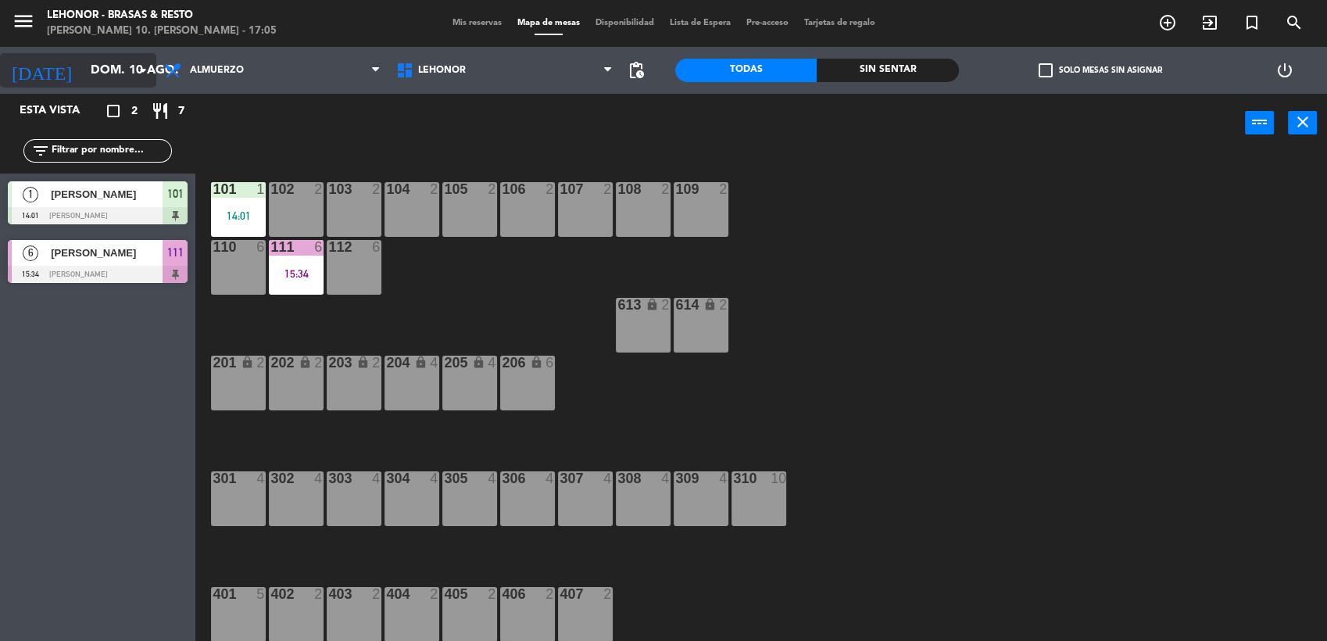
click at [138, 66] on icon "arrow_drop_down" at bounding box center [143, 70] width 19 height 19
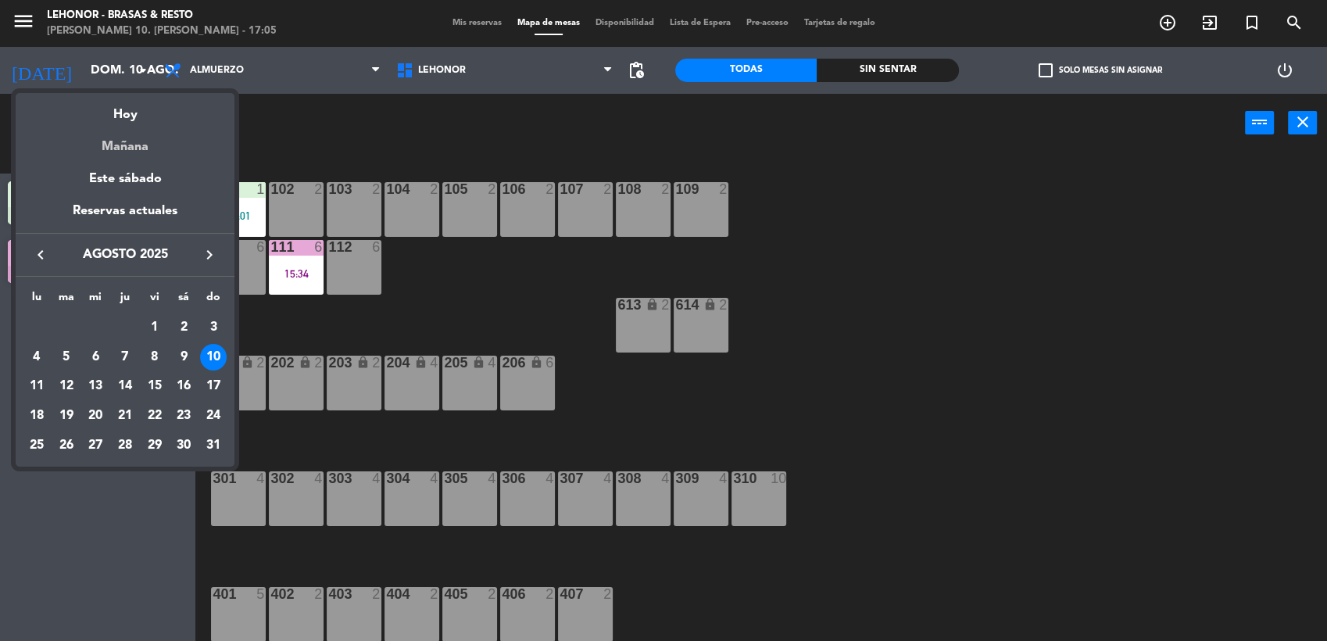
click at [125, 150] on div "Mañana" at bounding box center [125, 141] width 219 height 32
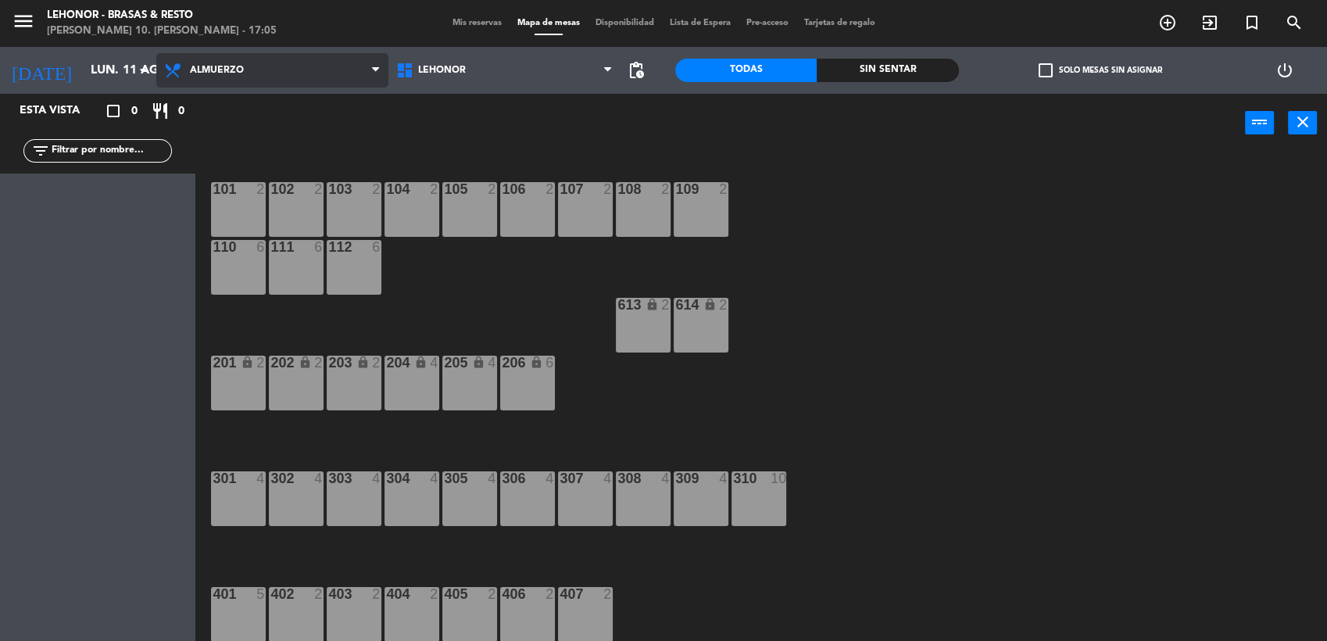
click at [325, 69] on span "Almuerzo" at bounding box center [272, 70] width 232 height 34
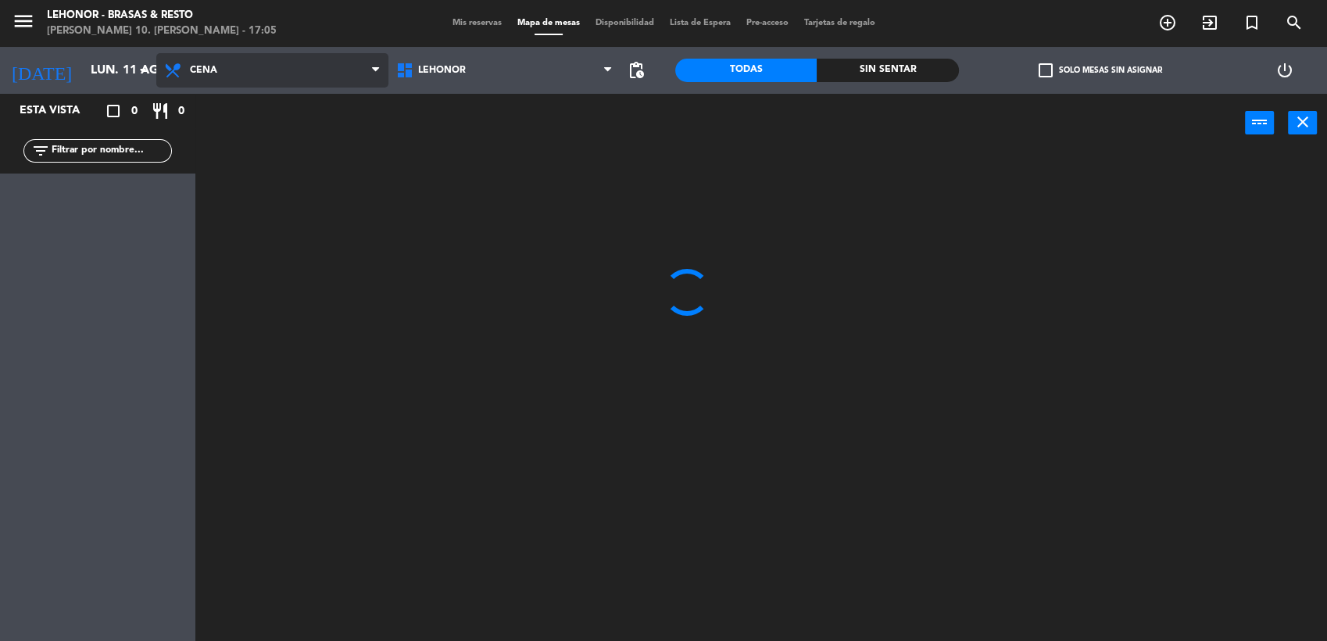
click at [303, 142] on ng-component "menu Lehonor - Brasas & [PERSON_NAME] 10. [PERSON_NAME] - 17:05 Mis reservas Ma…" at bounding box center [663, 320] width 1327 height 641
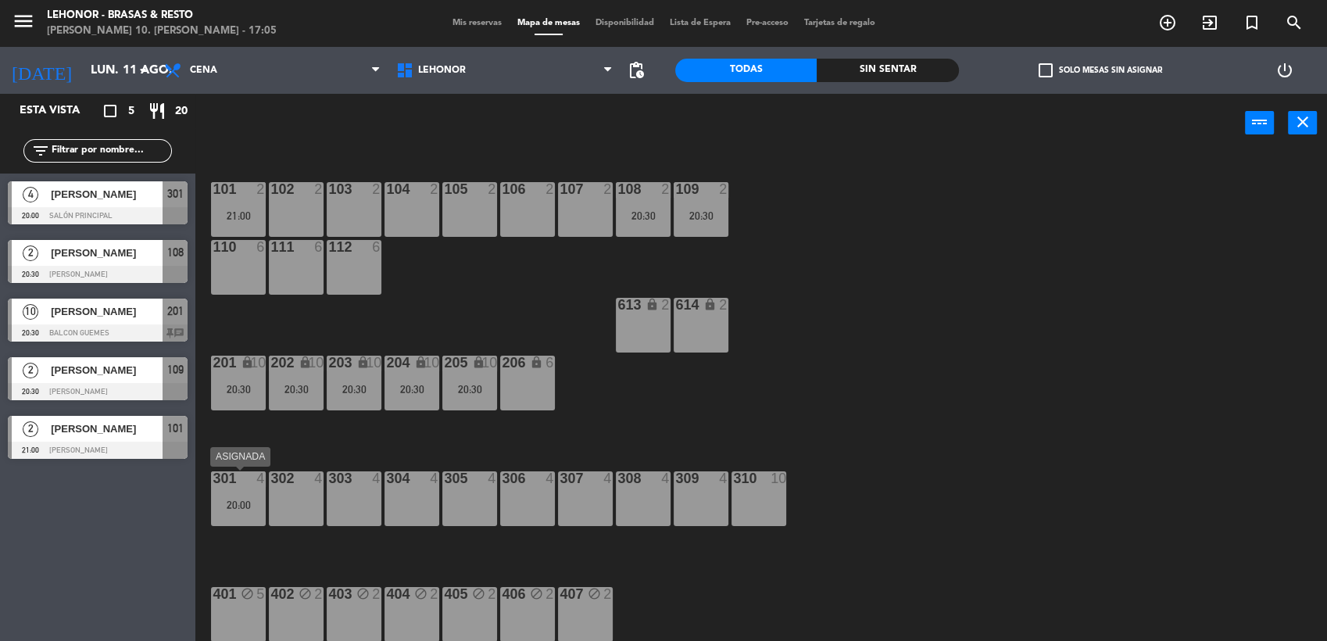
click at [252, 484] on div "4" at bounding box center [265, 478] width 26 height 14
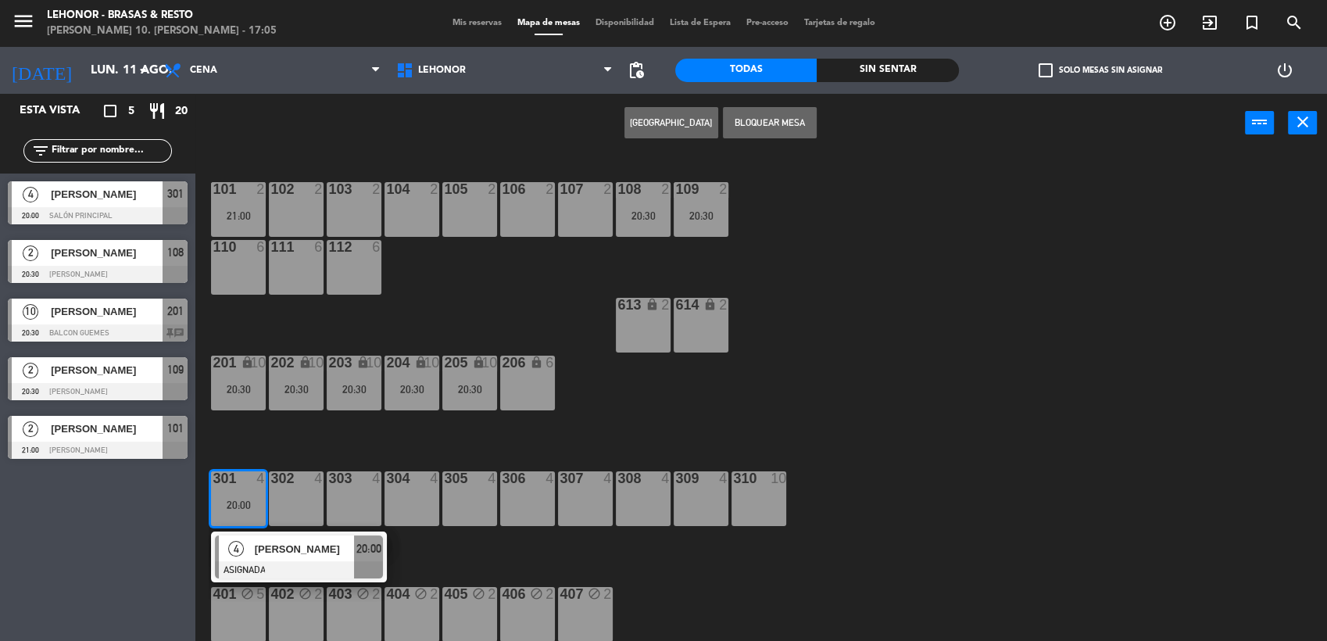
click at [400, 491] on div "304 4" at bounding box center [411, 498] width 55 height 55
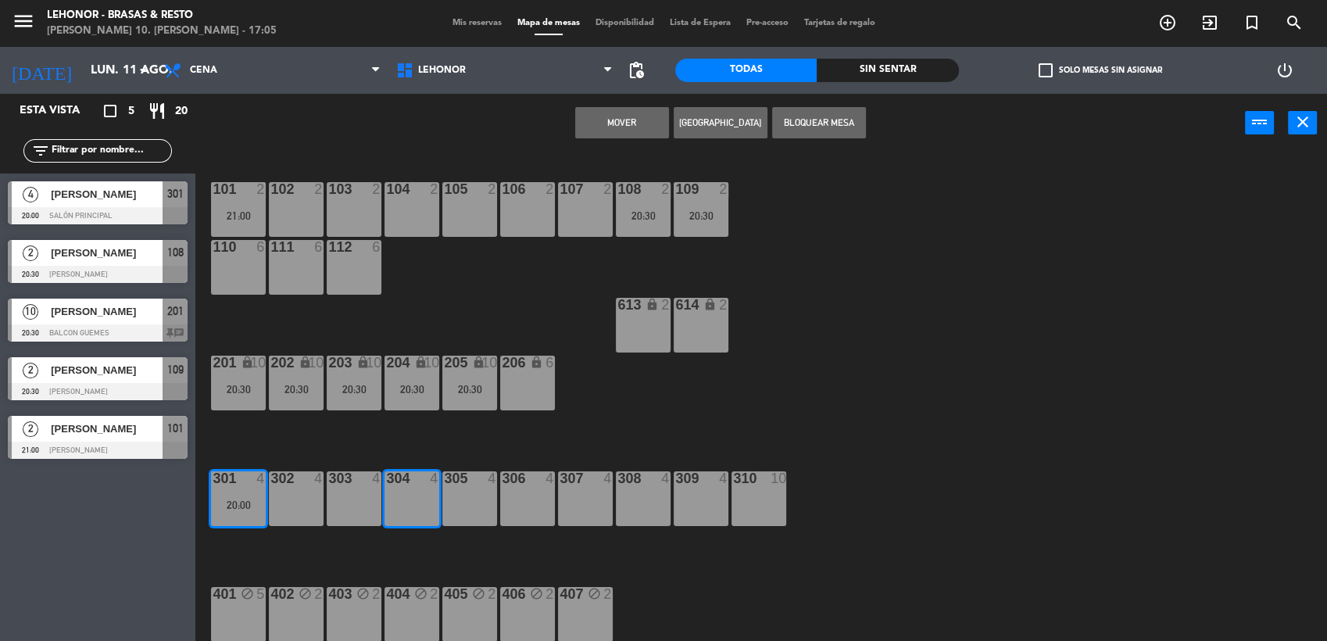
click at [423, 505] on div "304 4" at bounding box center [411, 498] width 55 height 55
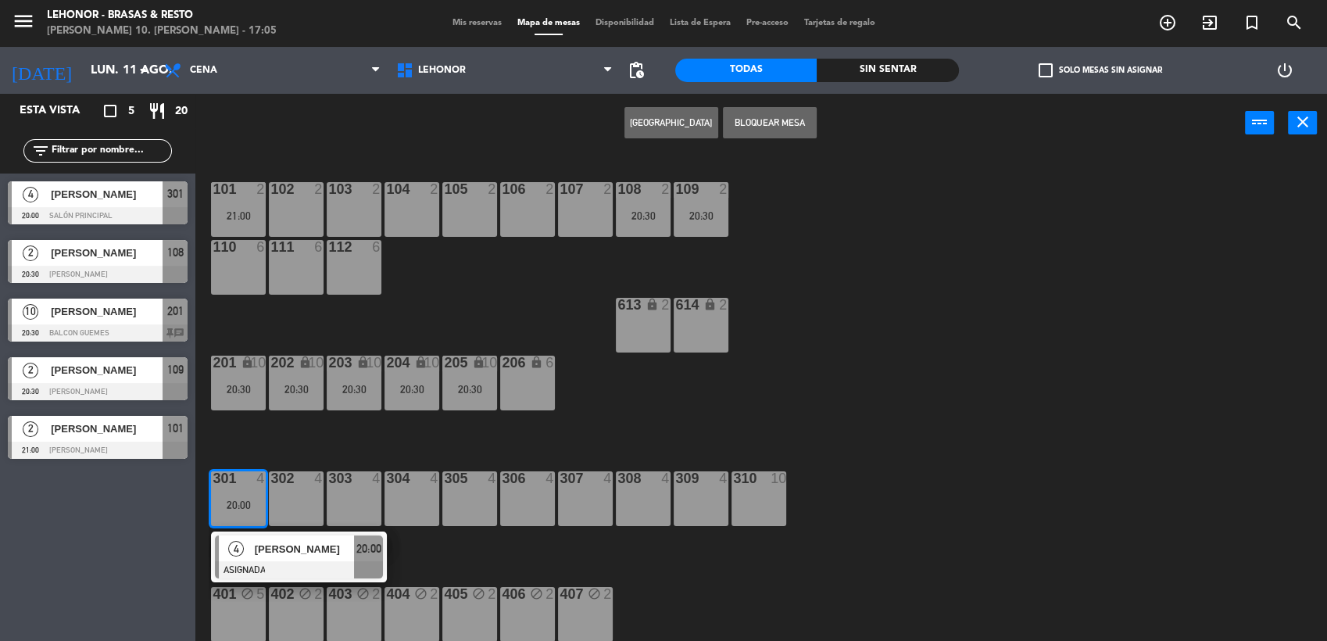
click at [588, 497] on div "307 4" at bounding box center [585, 498] width 55 height 55
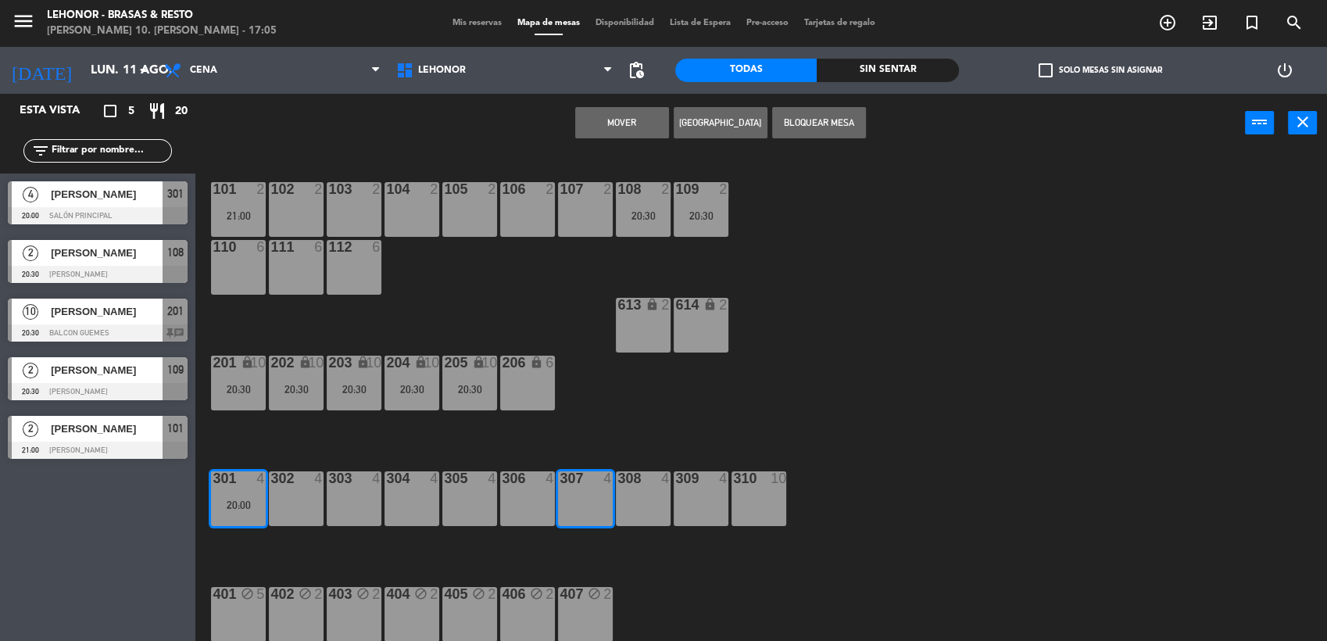
click at [624, 113] on button "Mover" at bounding box center [622, 122] width 94 height 31
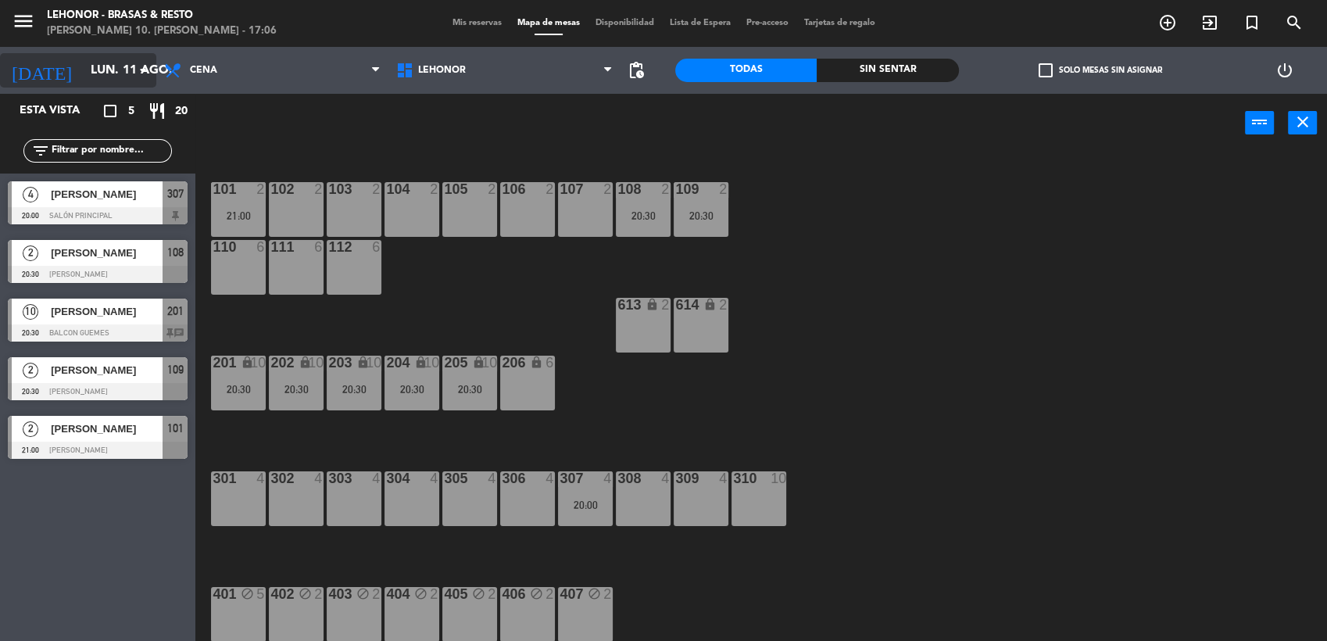
click at [120, 77] on input "lun. 11 ago." at bounding box center [165, 70] width 165 height 30
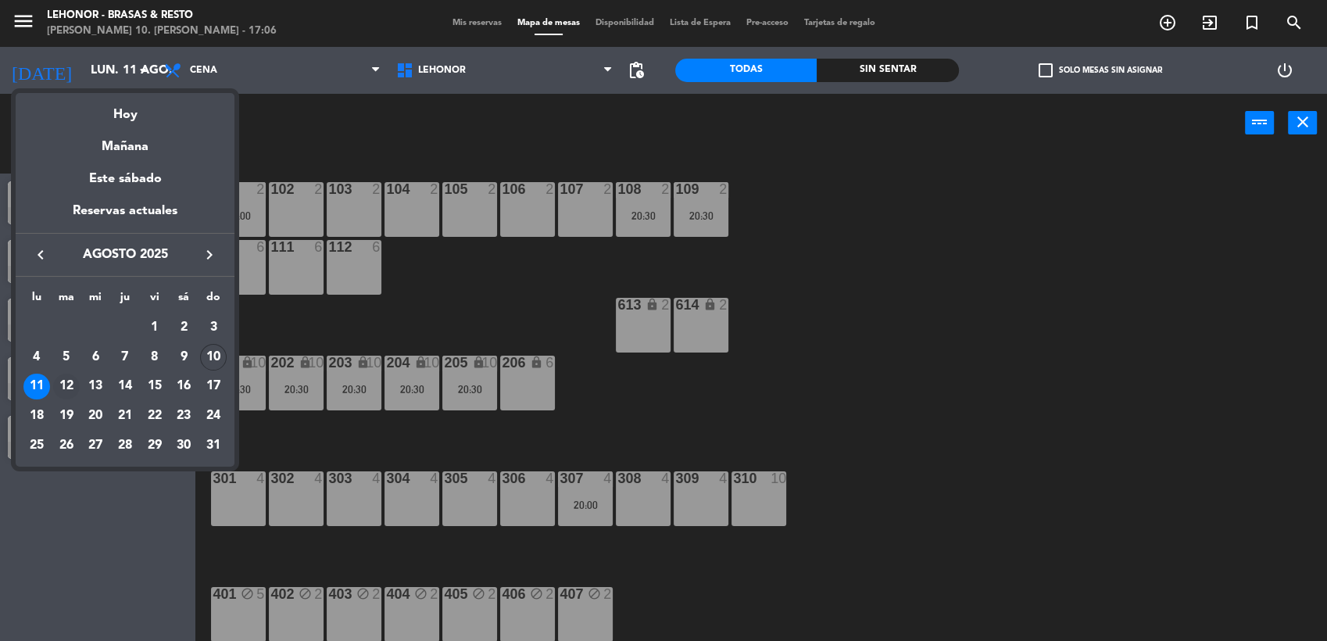
click at [66, 397] on div "12" at bounding box center [66, 386] width 27 height 27
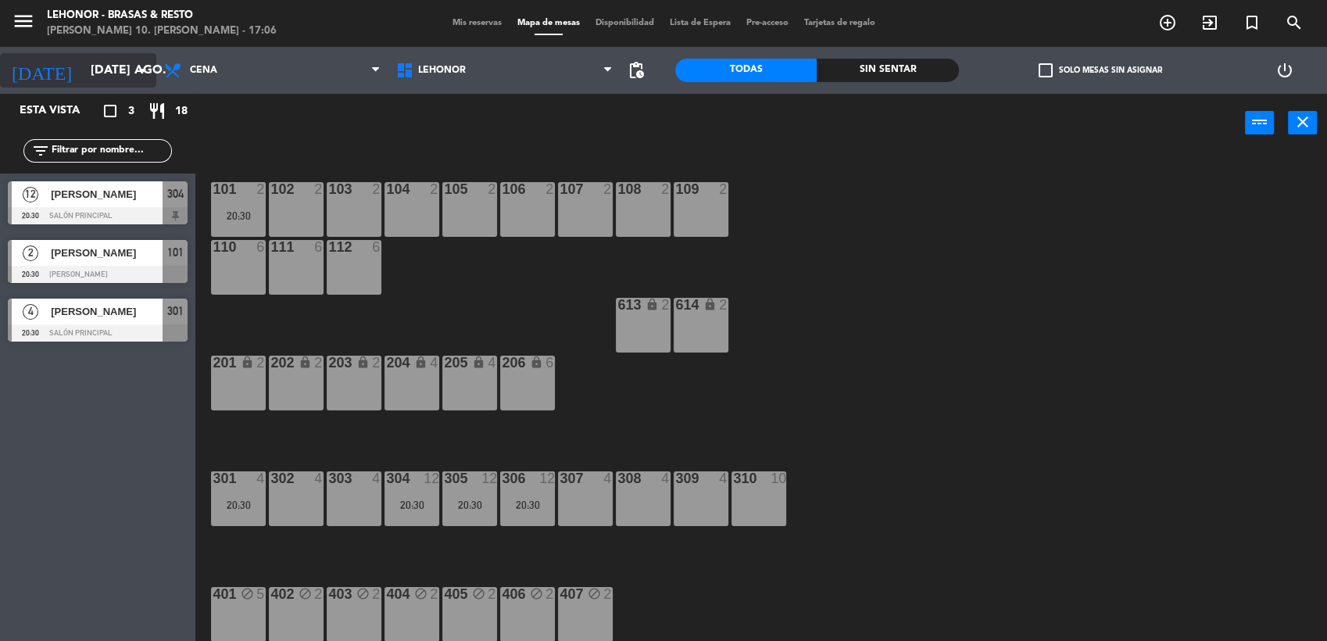
click at [141, 63] on icon "arrow_drop_down" at bounding box center [143, 70] width 19 height 19
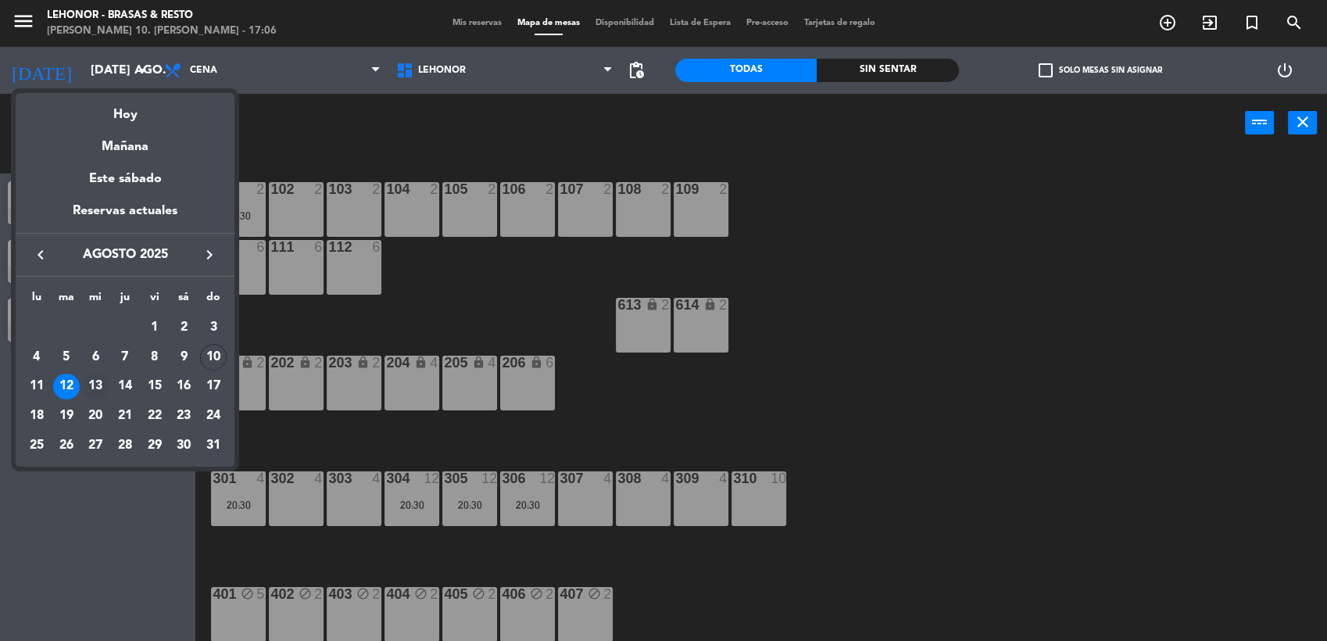
click at [101, 381] on div "13" at bounding box center [95, 386] width 27 height 27
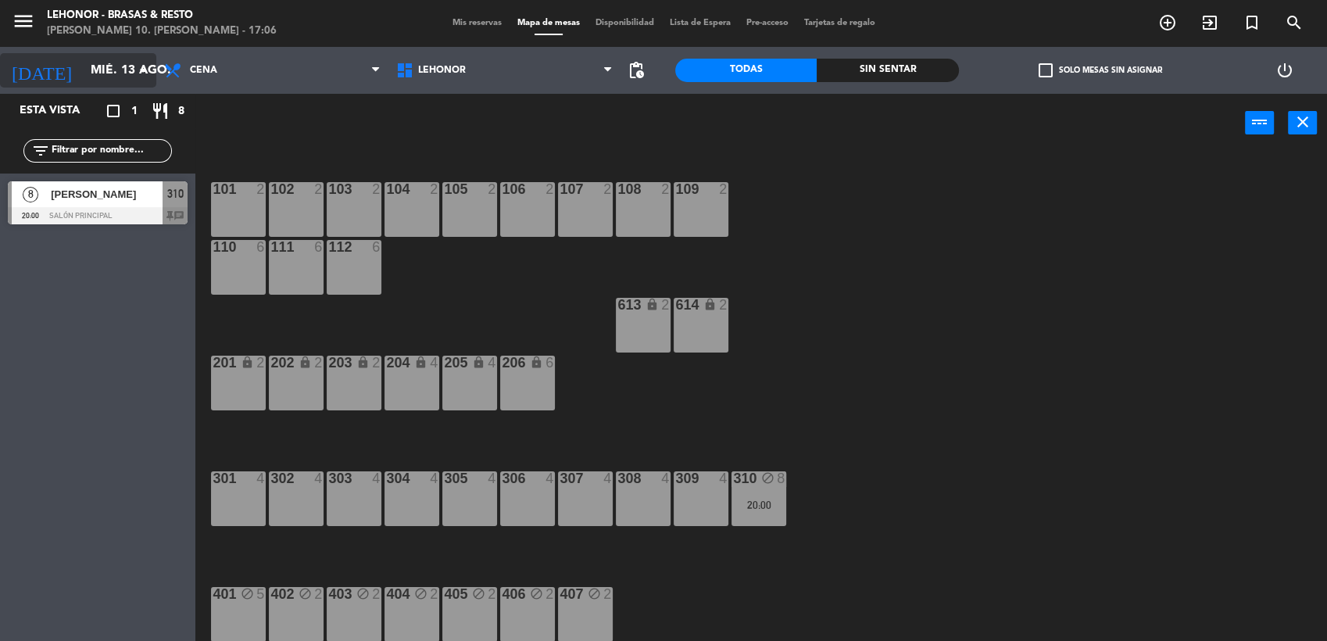
click at [118, 66] on input "mié. 13 ago." at bounding box center [165, 70] width 165 height 30
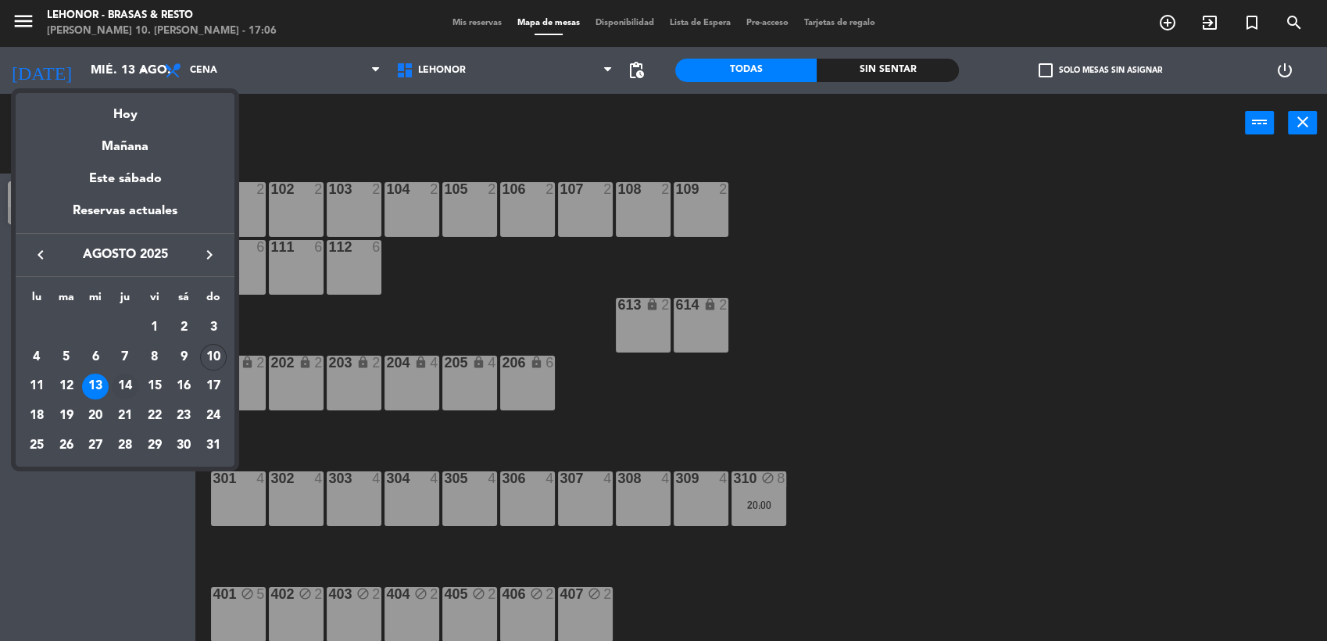
click at [127, 384] on div "14" at bounding box center [125, 386] width 27 height 27
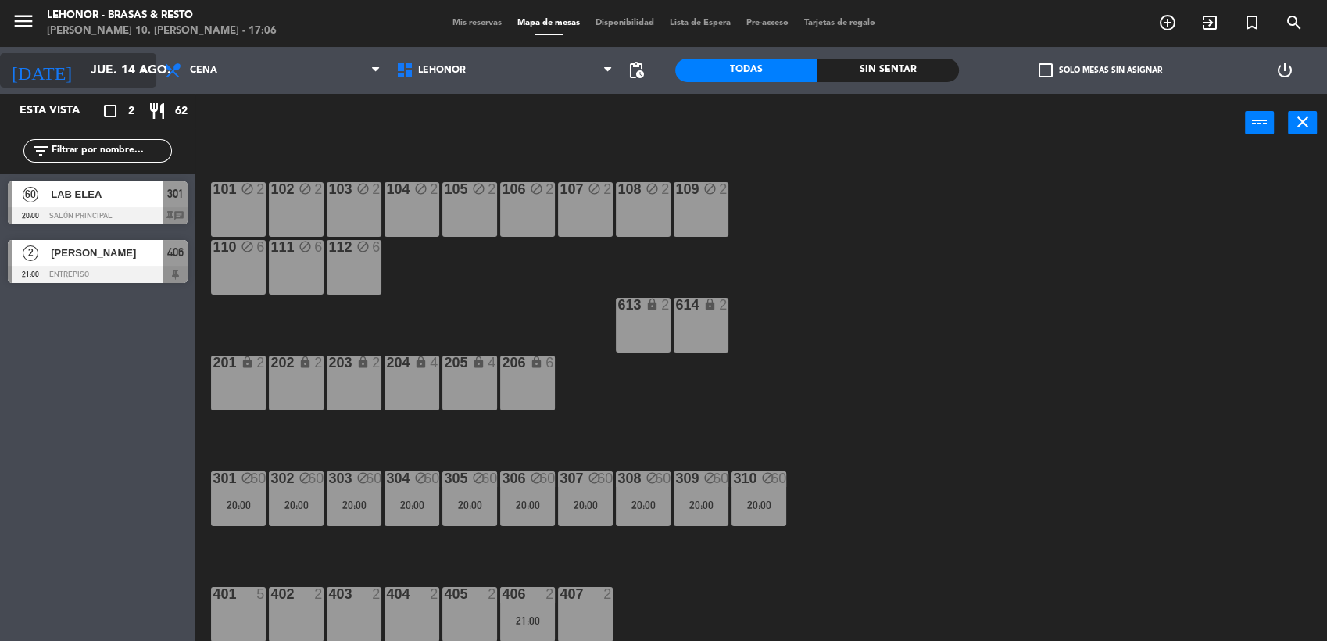
click at [120, 73] on input "jue. 14 ago." at bounding box center [165, 70] width 165 height 30
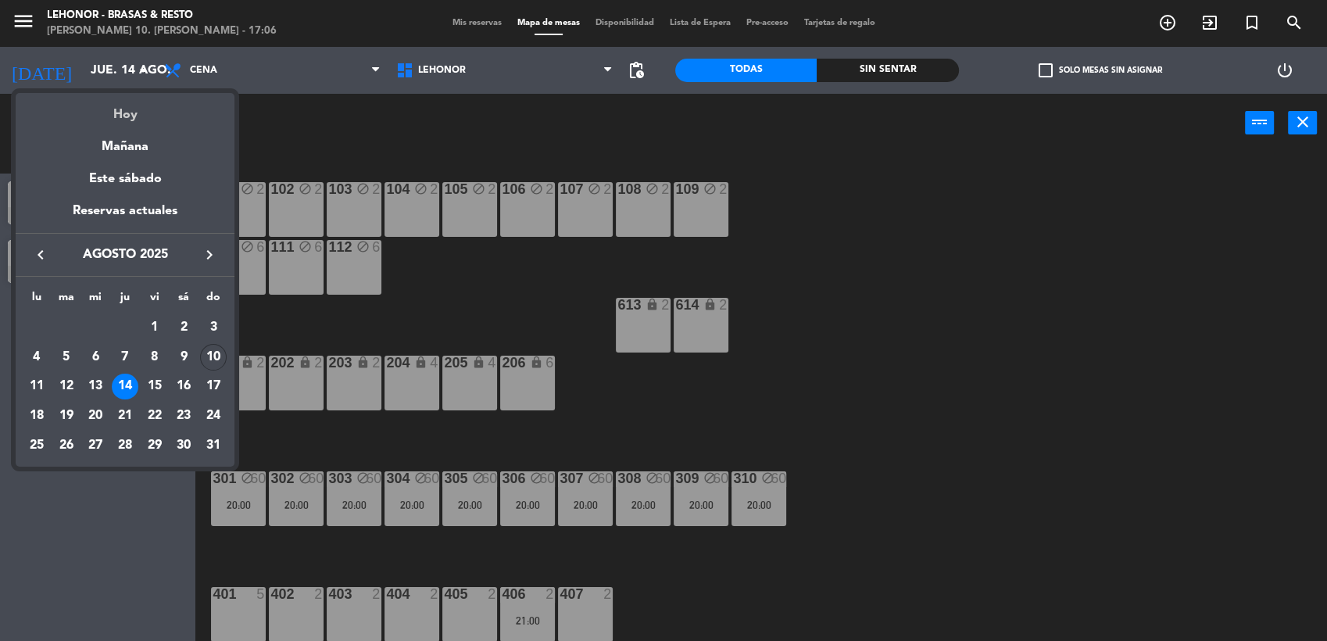
click at [121, 102] on div "Hoy" at bounding box center [125, 109] width 219 height 32
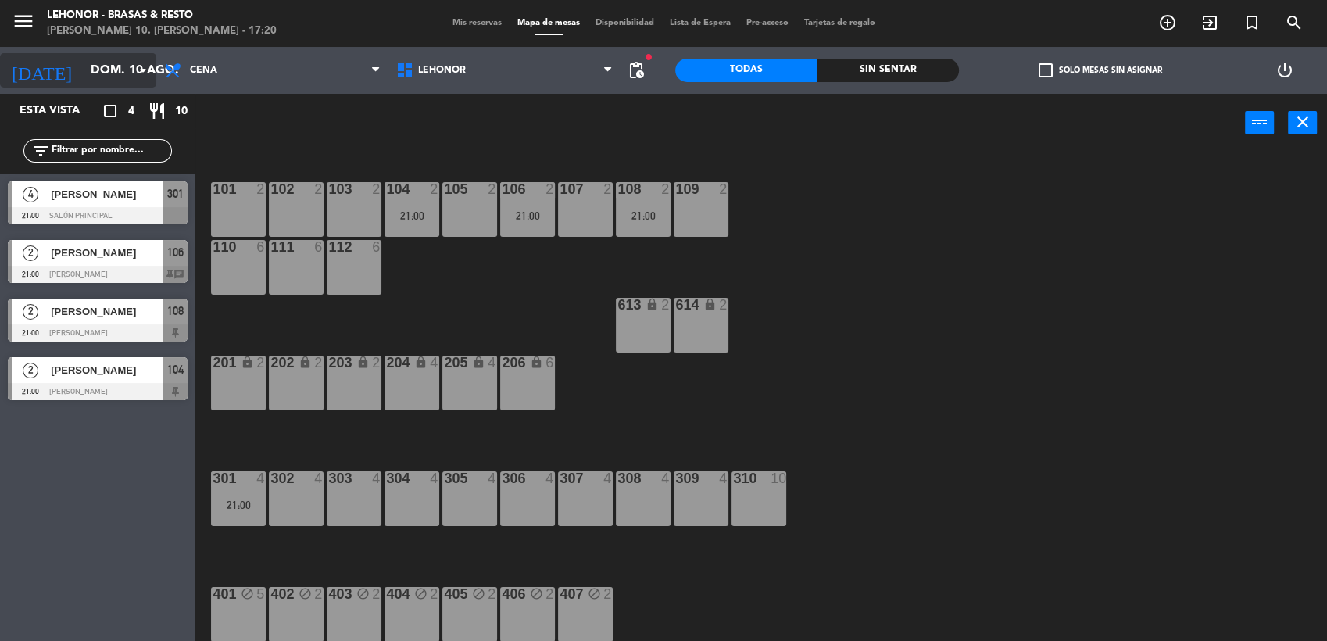
click at [135, 84] on input "dom. 10 ago." at bounding box center [165, 70] width 165 height 30
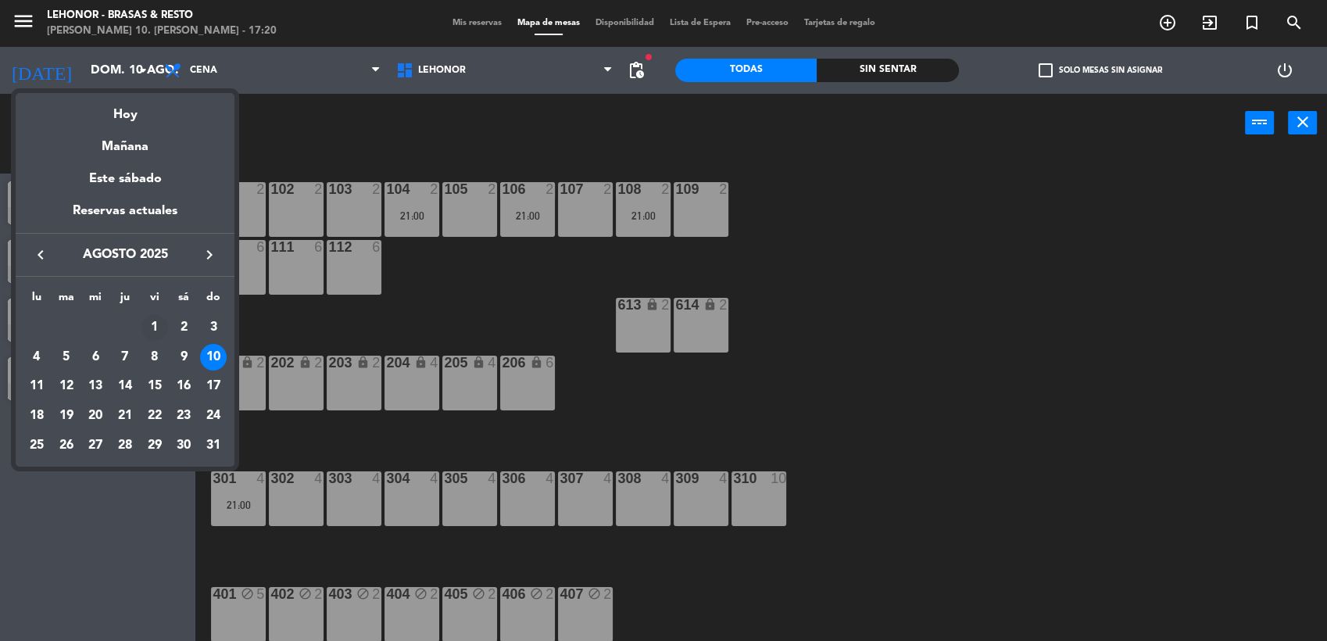
click at [150, 327] on div "1" at bounding box center [154, 327] width 27 height 27
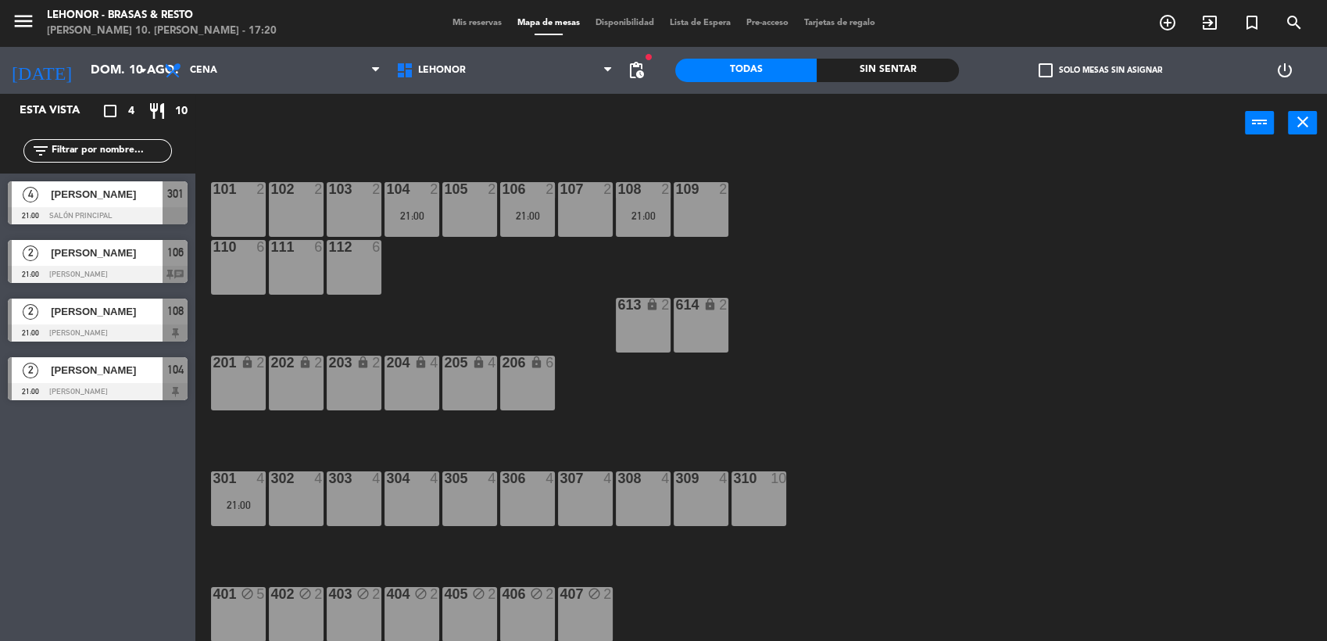
type input "vie. 1 ago."
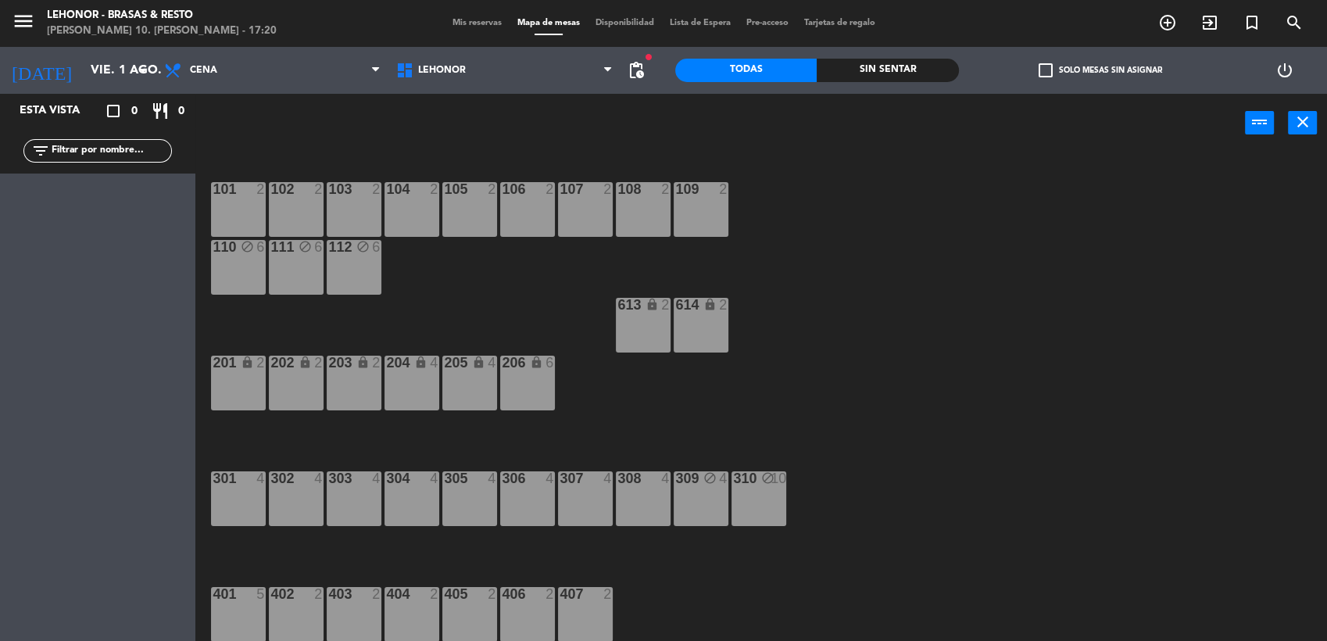
click at [468, 28] on div "Mis reservas Mapa de mesas Disponibilidad Lista de Espera Pre-acceso Tarjetas d…" at bounding box center [664, 23] width 438 height 14
click at [461, 23] on span "Mis reservas" at bounding box center [477, 23] width 65 height 9
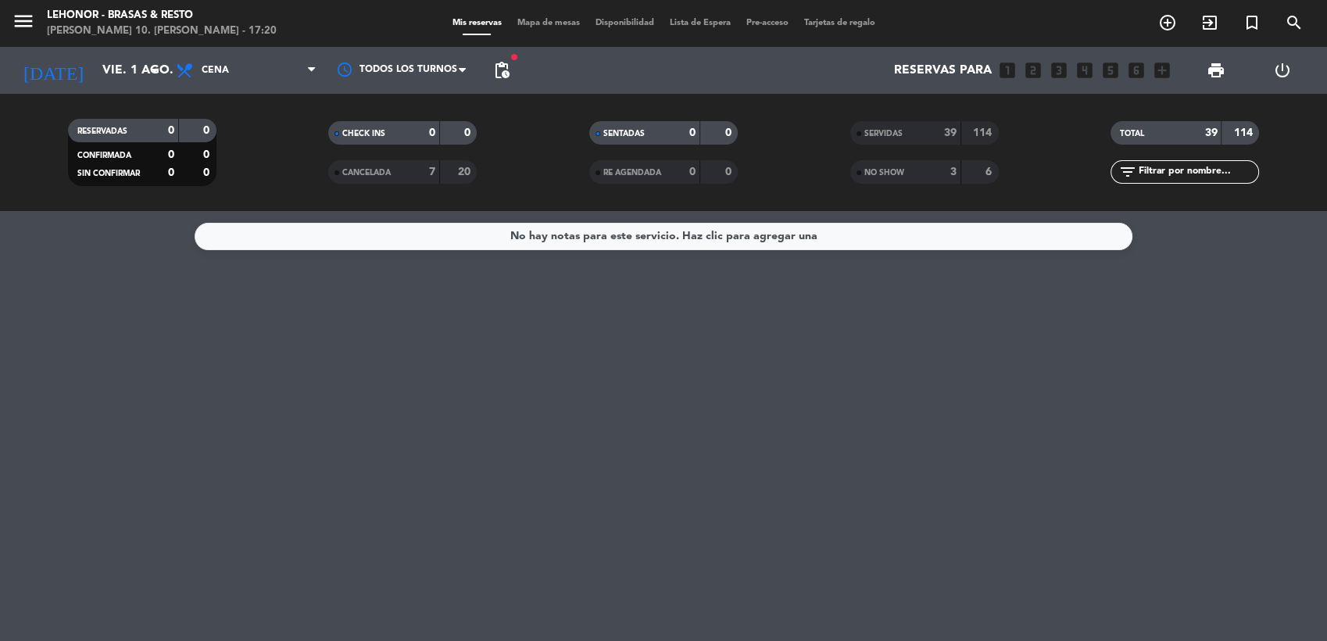
click at [902, 130] on span "SERVIDAS" at bounding box center [883, 134] width 38 height 8
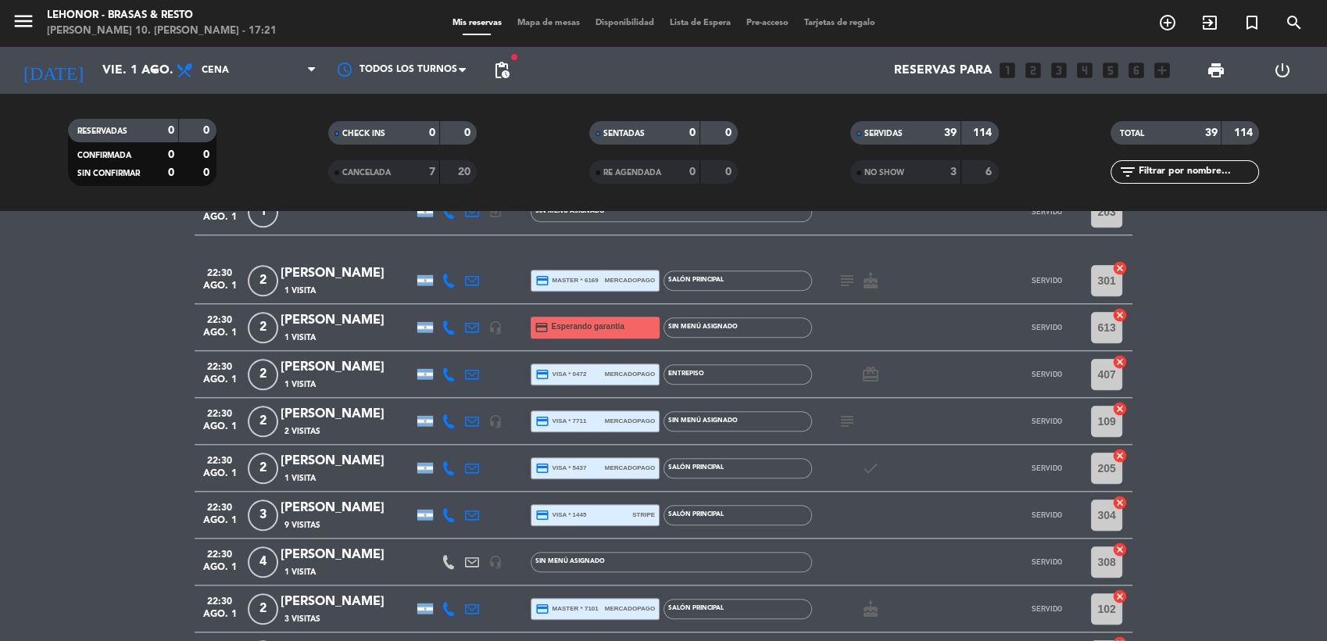
scroll to position [1605, 0]
click at [152, 67] on icon "arrow_drop_down" at bounding box center [154, 70] width 19 height 19
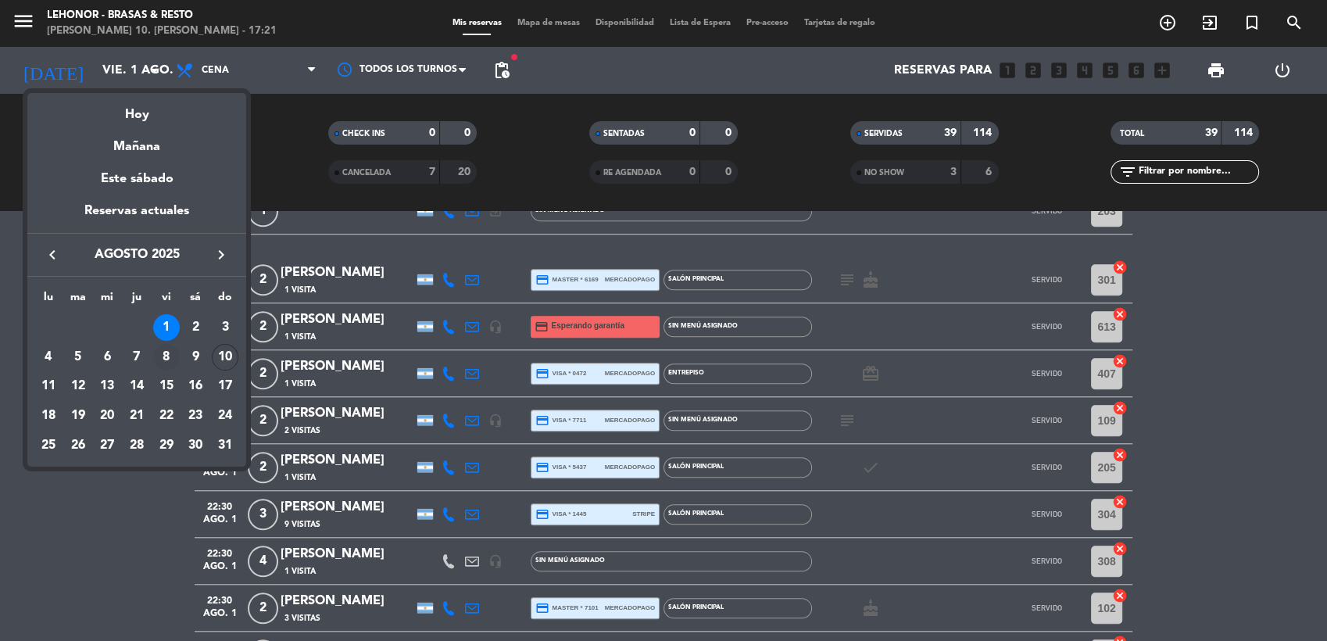
click at [169, 354] on div "8" at bounding box center [166, 357] width 27 height 27
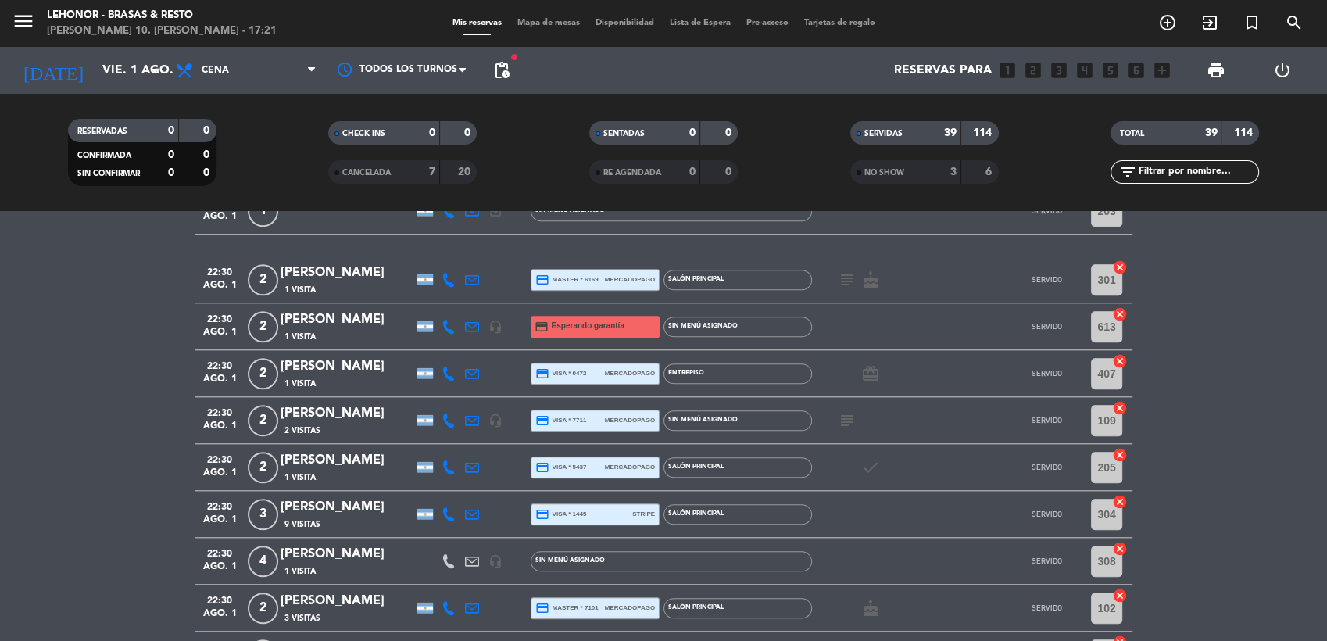
type input "vie. 8 ago."
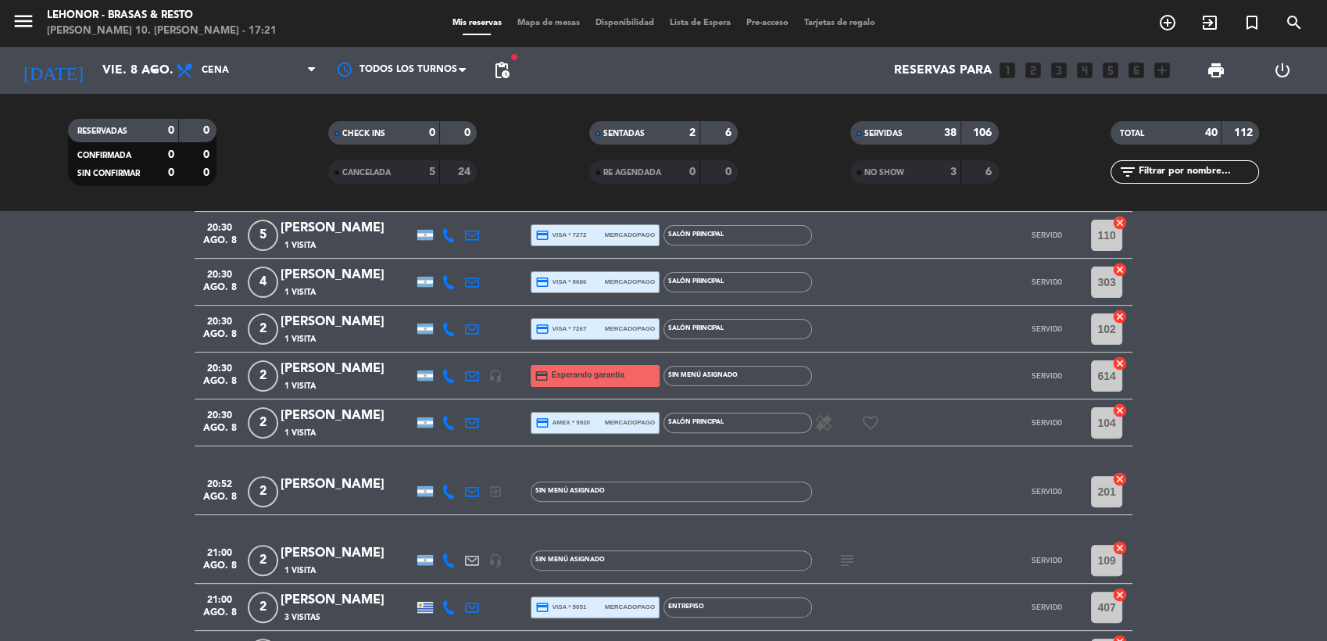
scroll to position [538, 0]
click at [359, 416] on div "[PERSON_NAME]" at bounding box center [347, 415] width 133 height 20
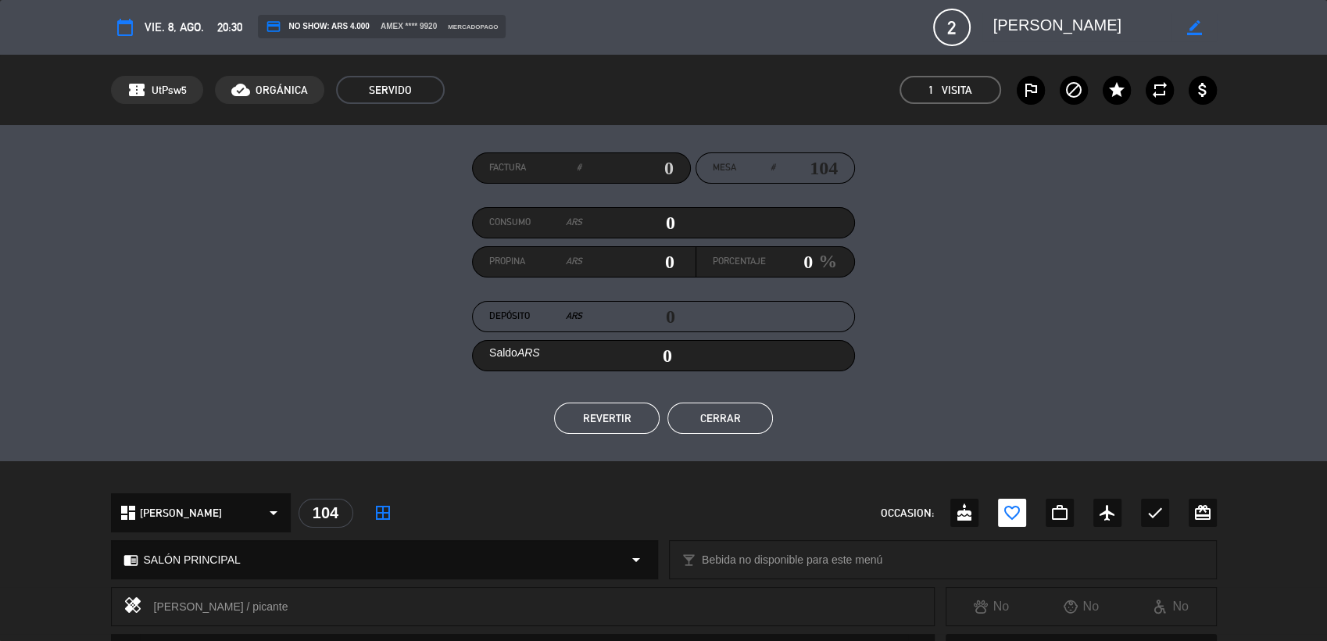
click at [724, 420] on button "Cerrar" at bounding box center [719, 417] width 105 height 31
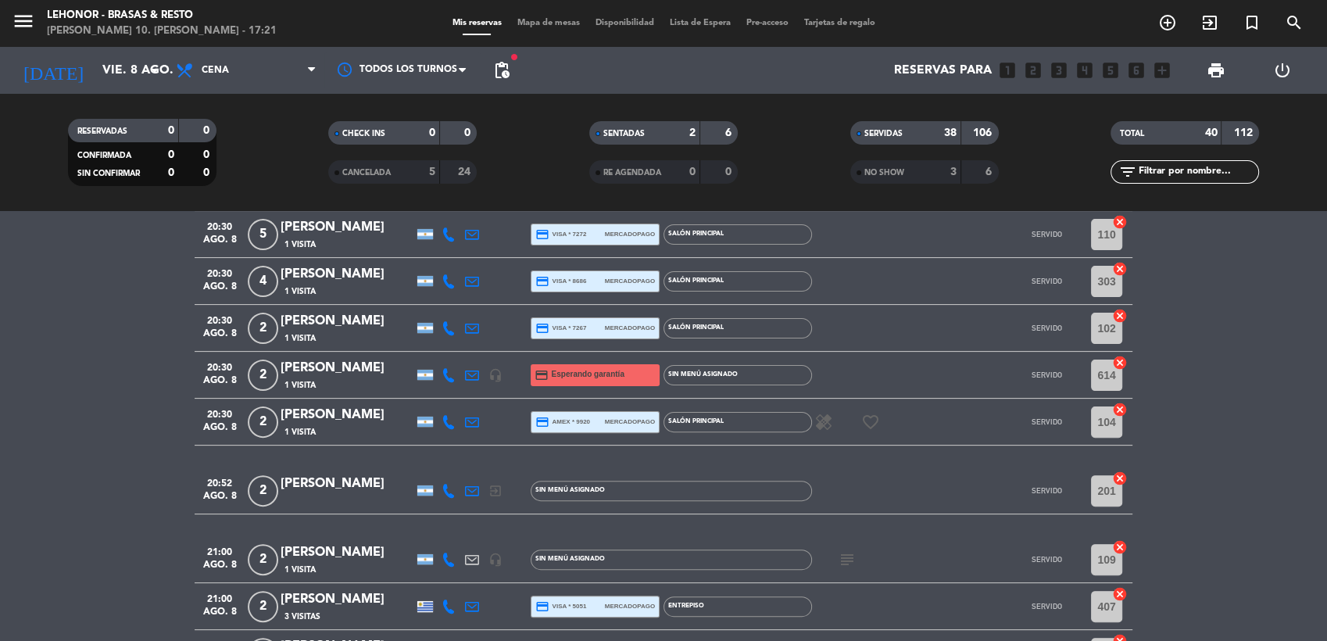
click at [823, 429] on icon "healing" at bounding box center [823, 422] width 19 height 19
click at [867, 418] on icon "favorite_border" at bounding box center [870, 422] width 19 height 19
click at [1289, 24] on icon "search" at bounding box center [1294, 22] width 19 height 19
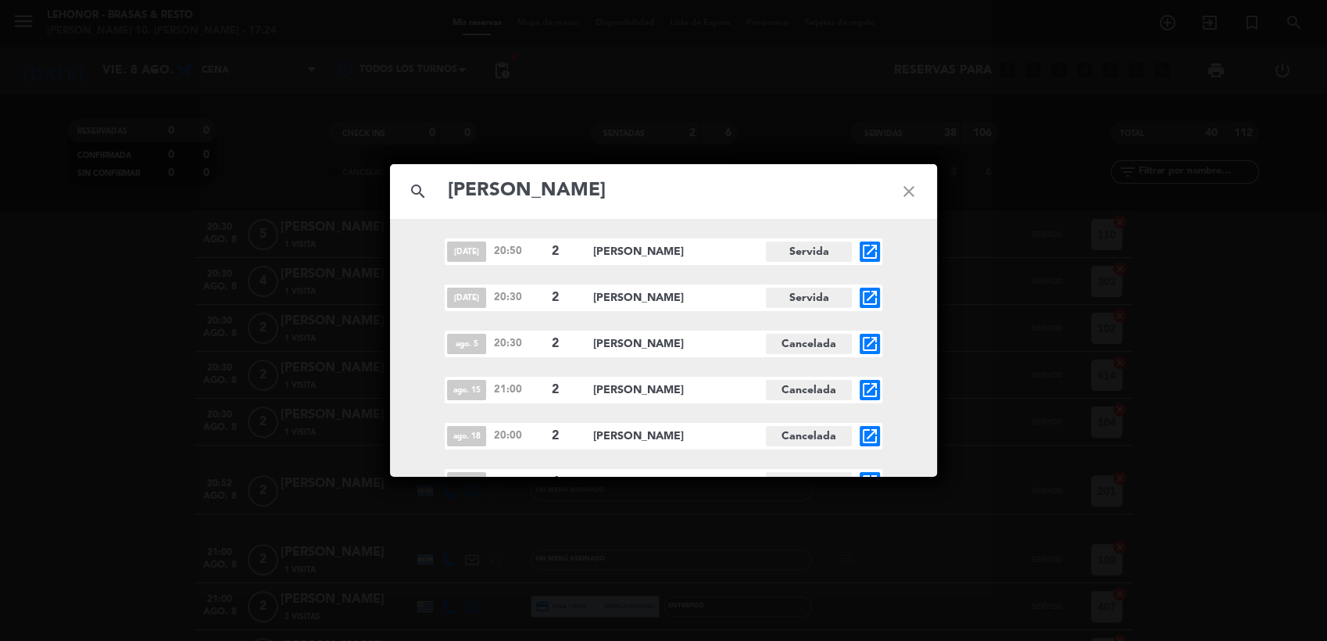
scroll to position [248, 0]
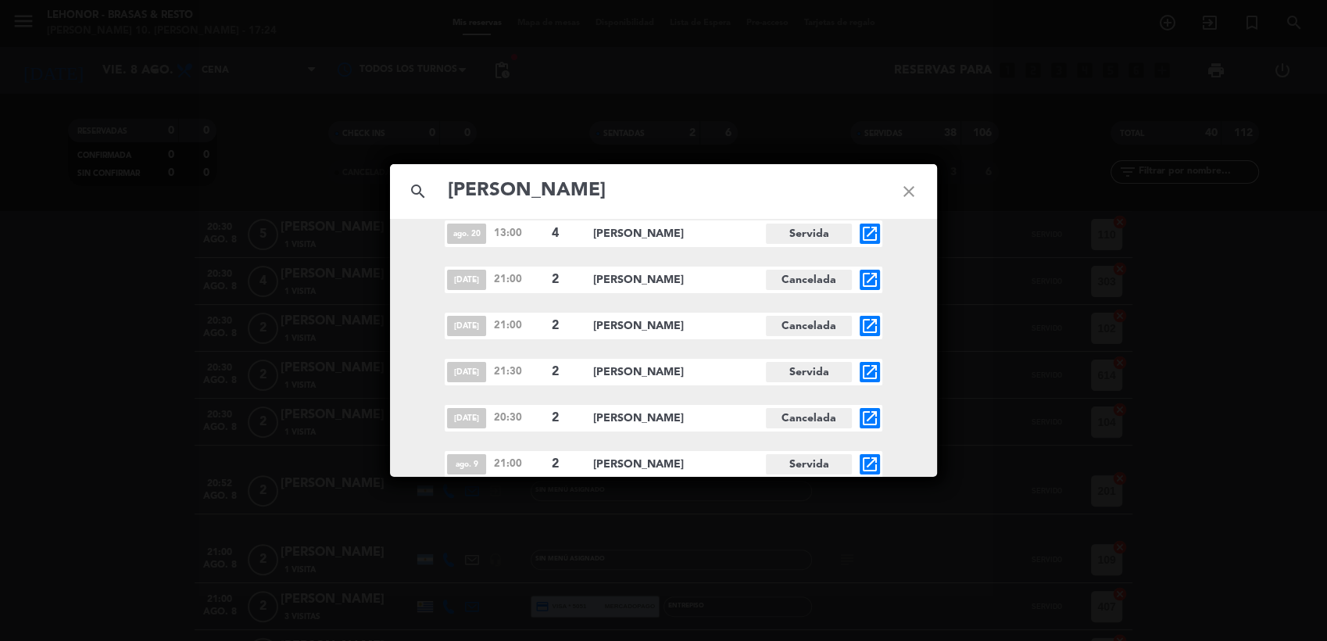
type input "[PERSON_NAME]"
click at [867, 466] on icon "open_in_new" at bounding box center [869, 464] width 19 height 19
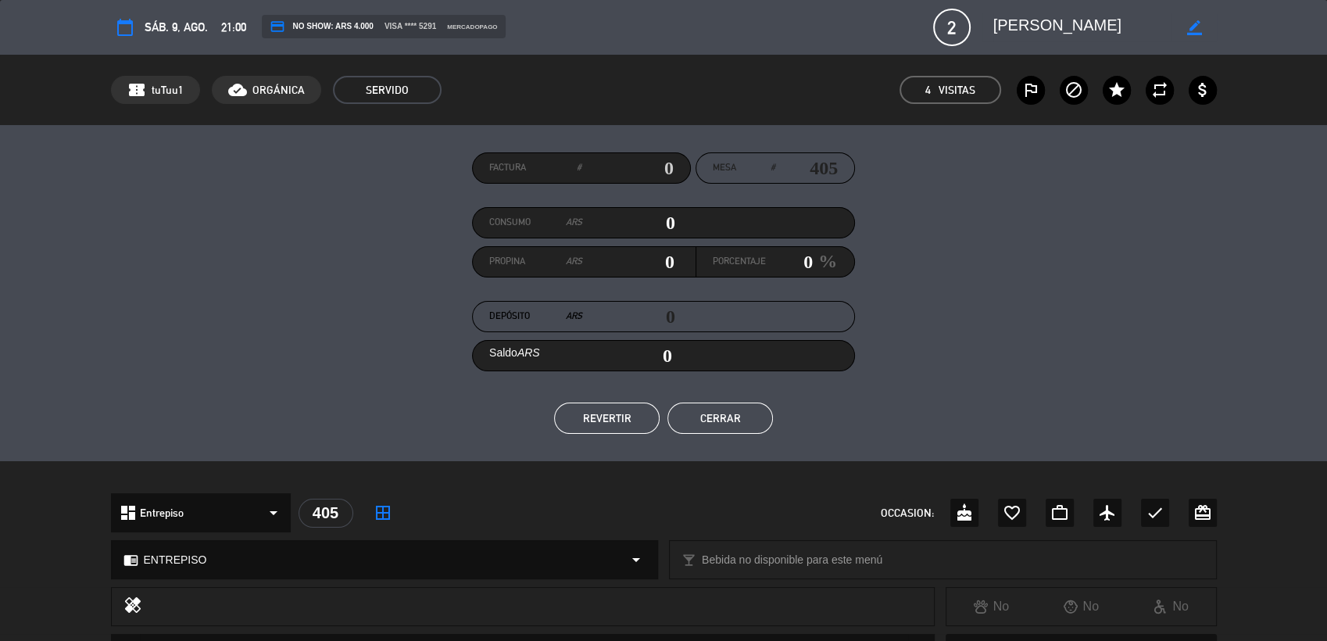
click at [723, 416] on button "Cerrar" at bounding box center [719, 417] width 105 height 31
